Goal: Navigation & Orientation: Find specific page/section

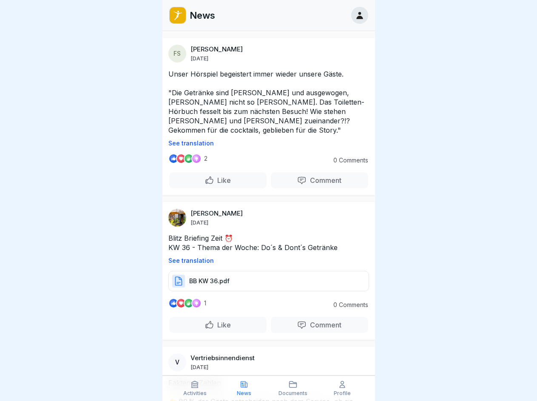
click at [265, 140] on p "See translation" at bounding box center [268, 143] width 201 height 7
click at [314, 176] on p "Comment" at bounding box center [324, 180] width 35 height 9
click at [265, 257] on p "See translation" at bounding box center [268, 260] width 201 height 7
click at [314, 321] on p "Comment" at bounding box center [324, 325] width 35 height 9
click at [195, 388] on icon at bounding box center [195, 384] width 9 height 9
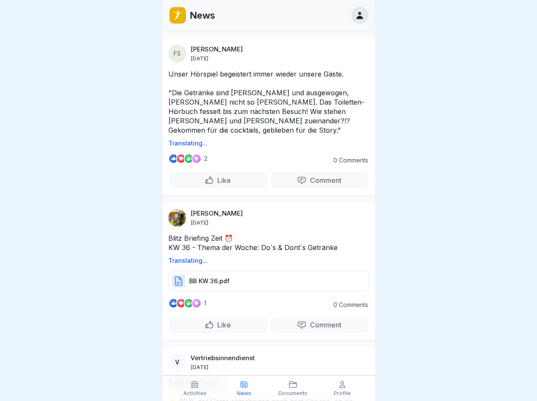
click at [244, 388] on icon at bounding box center [244, 384] width 9 height 9
click at [294, 388] on icon at bounding box center [293, 384] width 9 height 9
click at [343, 388] on icon at bounding box center [342, 384] width 9 height 9
